Goal: Navigation & Orientation: Understand site structure

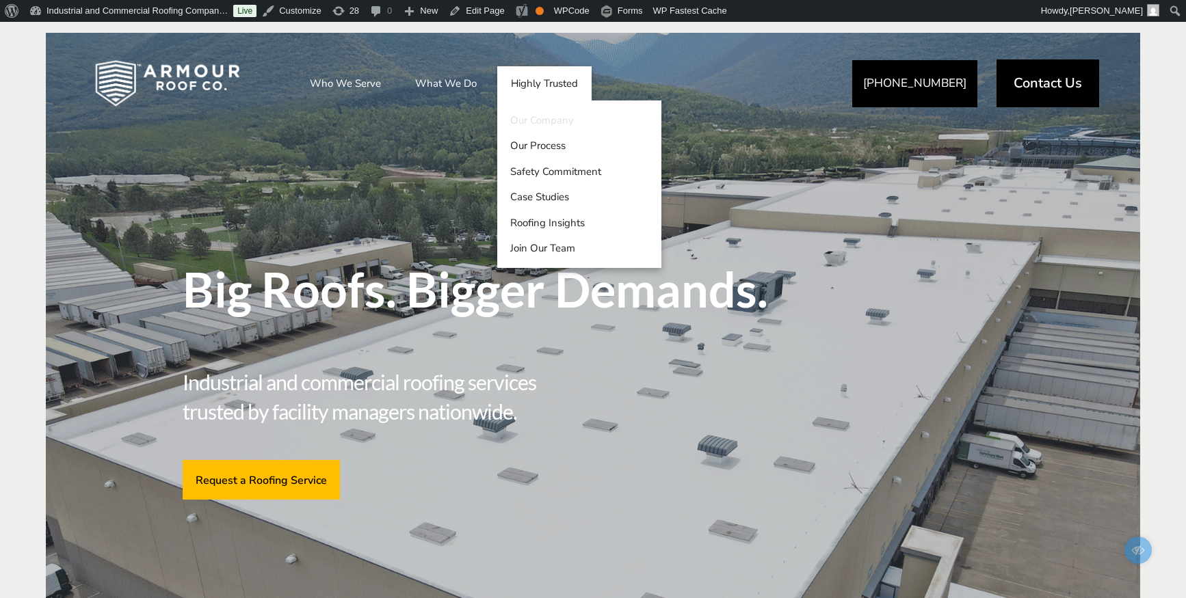
click at [543, 121] on link "Our Company" at bounding box center [579, 120] width 164 height 26
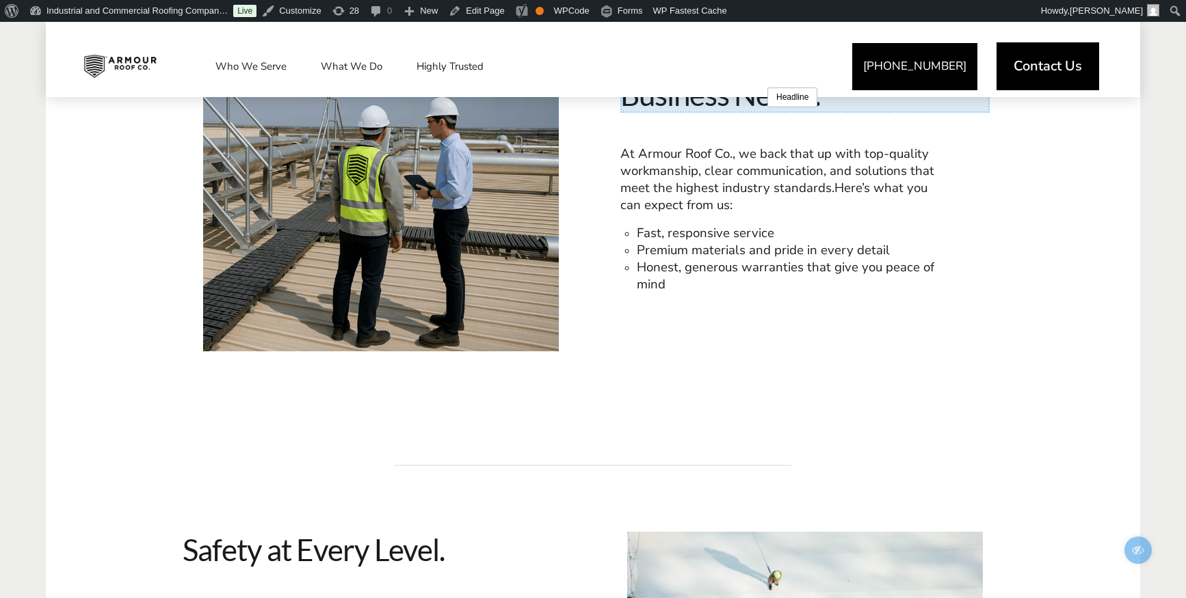
scroll to position [1240, 0]
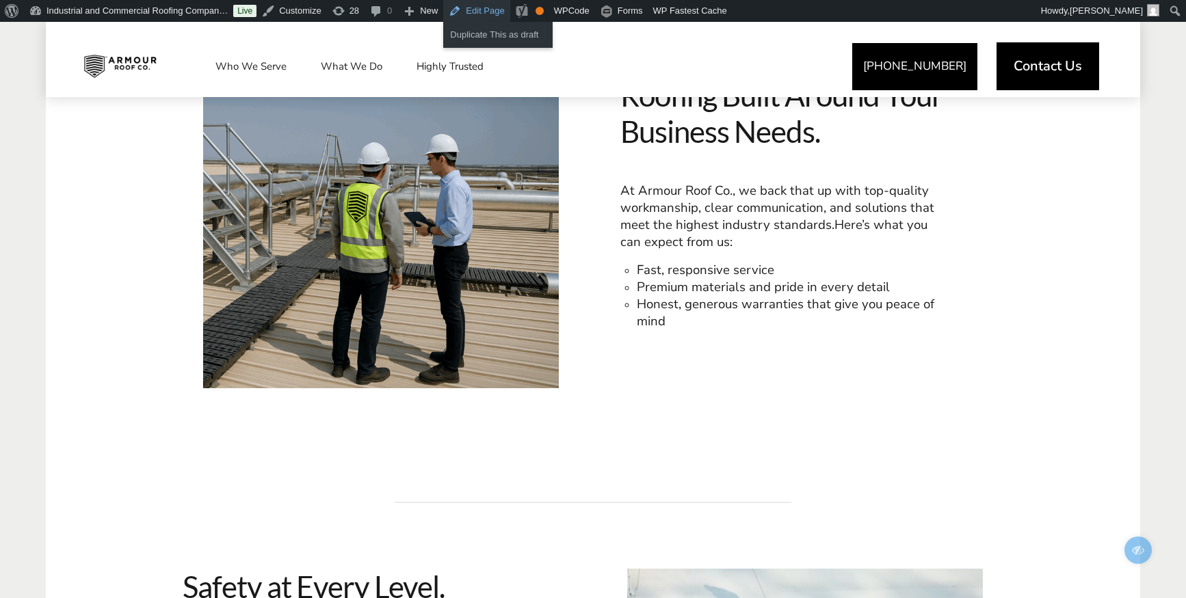
click at [504, 11] on link "Edit Page" at bounding box center [476, 11] width 66 height 22
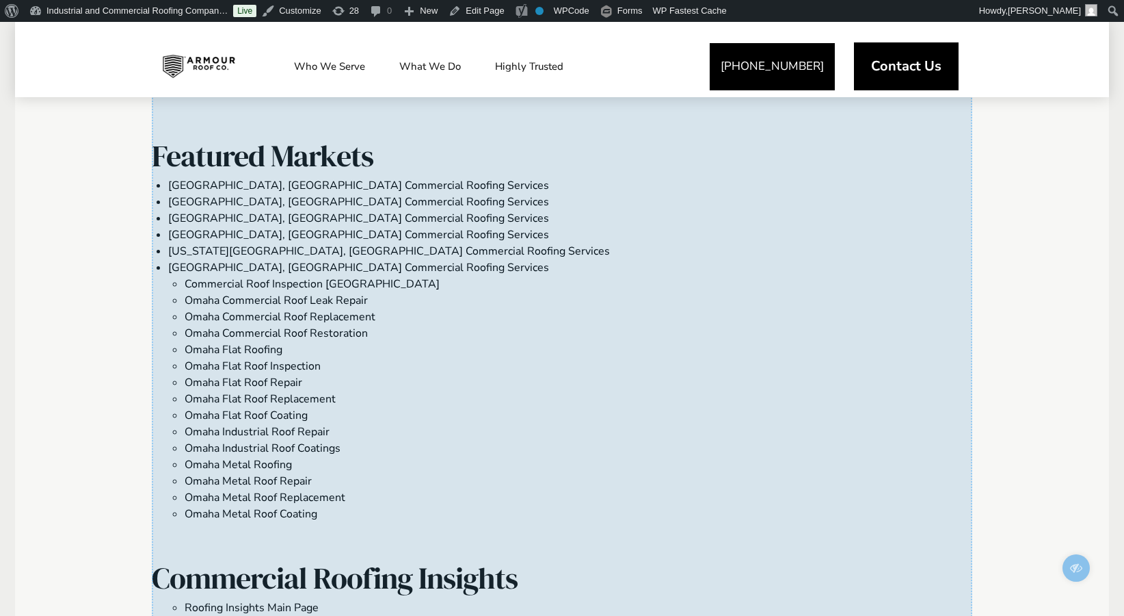
scroll to position [1414, 0]
